Goal: Register for event/course

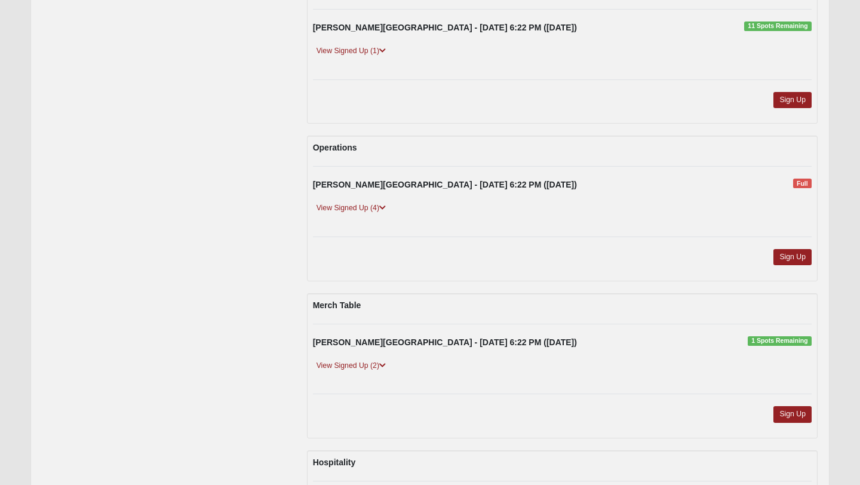
scroll to position [168, 0]
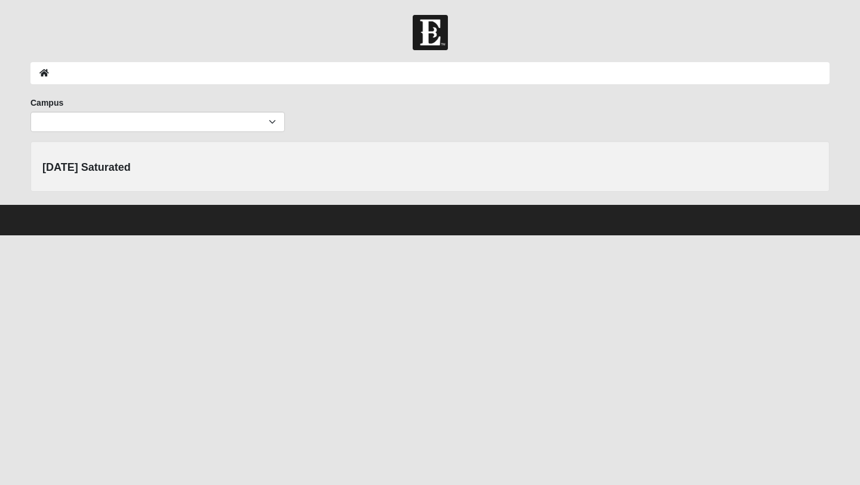
click at [51, 73] on ol at bounding box center [429, 73] width 799 height 22
click at [48, 73] on icon at bounding box center [44, 73] width 10 height 8
click at [78, 140] on div "Campus Arlington Baymeadows Eleven22 Online Fleming Island Jesup Mandarin North…" at bounding box center [158, 119] width 272 height 44
click at [94, 124] on select "Arlington Baymeadows Eleven22 Online Fleming Island Jesup Mandarin North Jax Or…" at bounding box center [157, 122] width 255 height 20
select select "4"
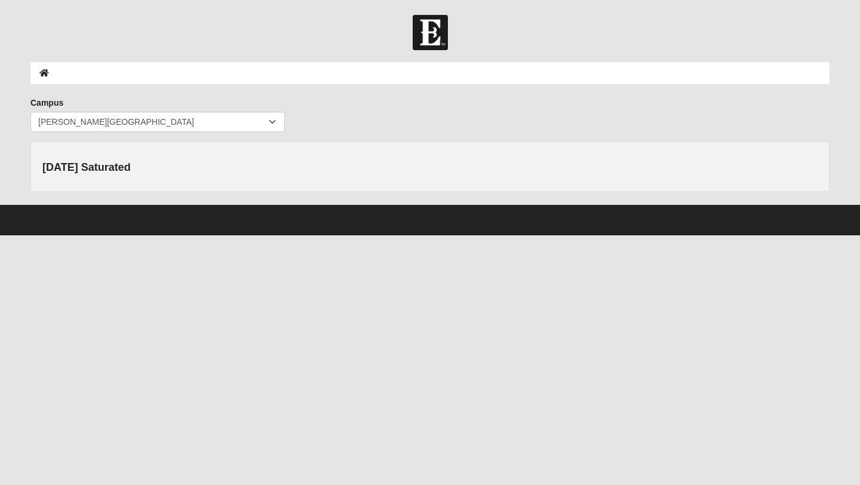
click at [198, 161] on div "Thursday Saturated" at bounding box center [165, 166] width 265 height 27
